Goal: Find contact information: Find contact information

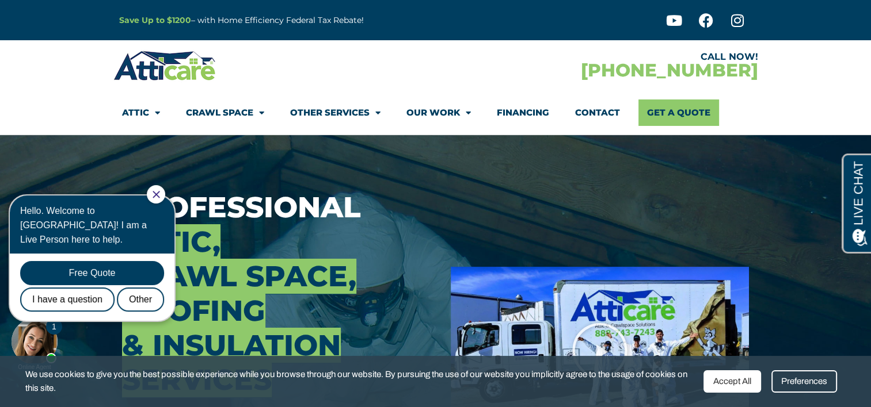
drag, startPoint x: 167, startPoint y: 192, endPoint x: 177, endPoint y: 373, distance: 181.5
click at [159, 192] on icon "Close Chat" at bounding box center [155, 194] width 7 height 7
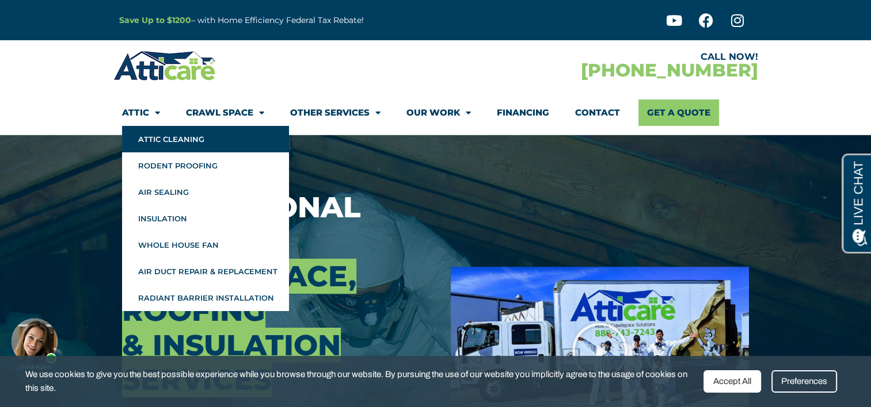
click at [155, 132] on link "Attic Cleaning" at bounding box center [205, 139] width 167 height 26
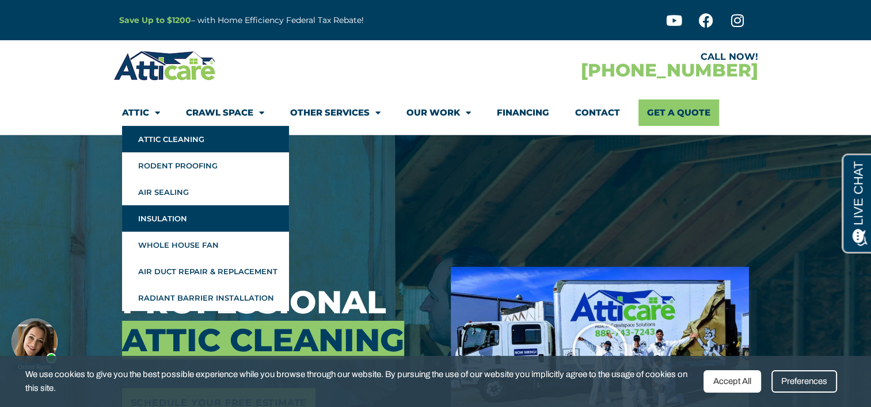
scroll to position [58, 0]
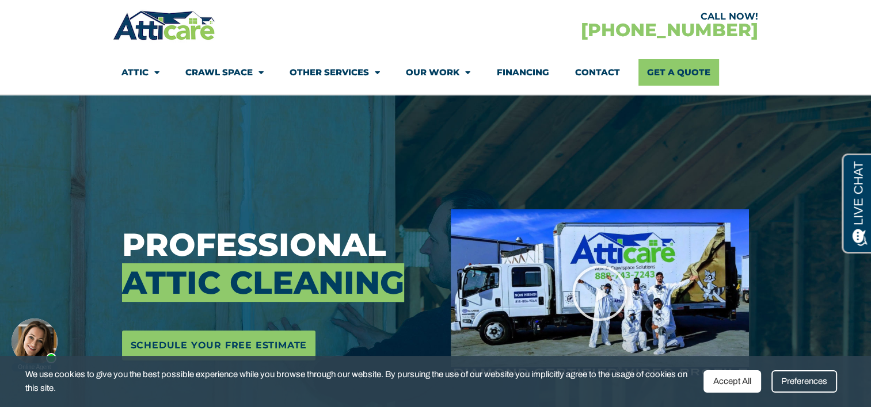
click at [593, 71] on link "Contact" at bounding box center [596, 72] width 45 height 26
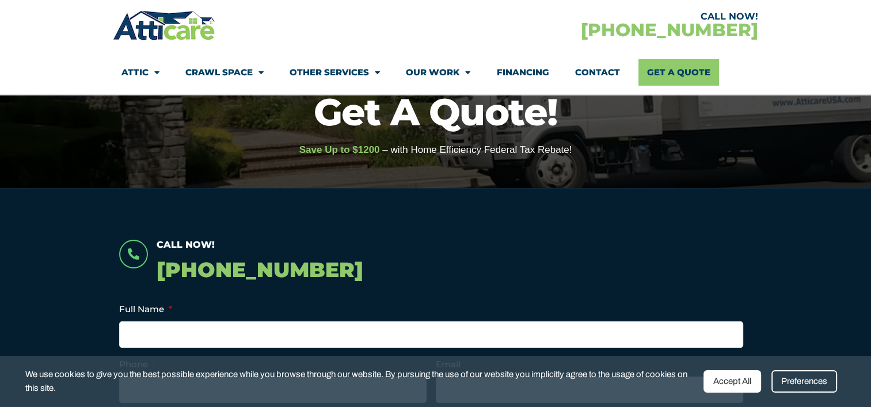
scroll to position [173, 0]
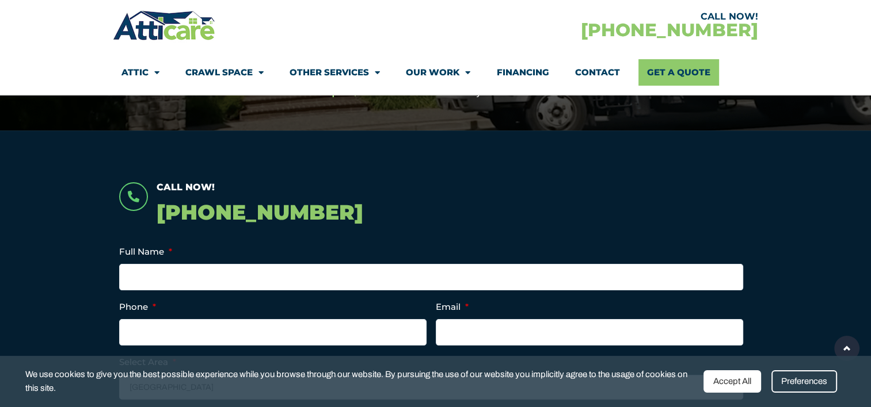
click at [723, 383] on div "Accept All" at bounding box center [732, 382] width 58 height 22
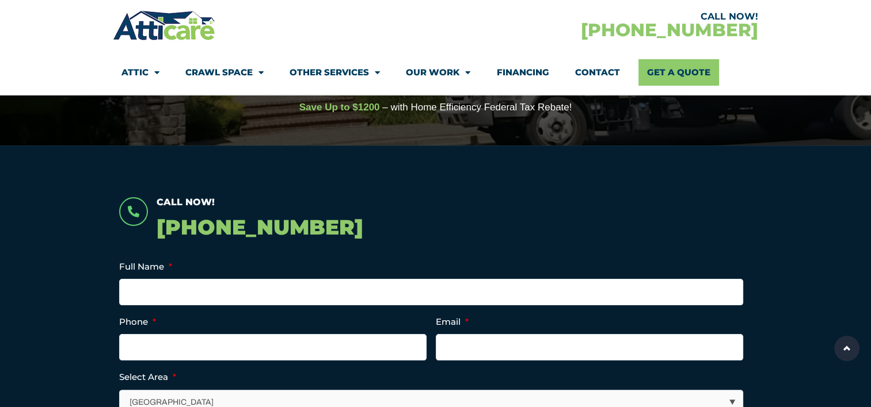
scroll to position [100, 0]
